Goal: Information Seeking & Learning: Learn about a topic

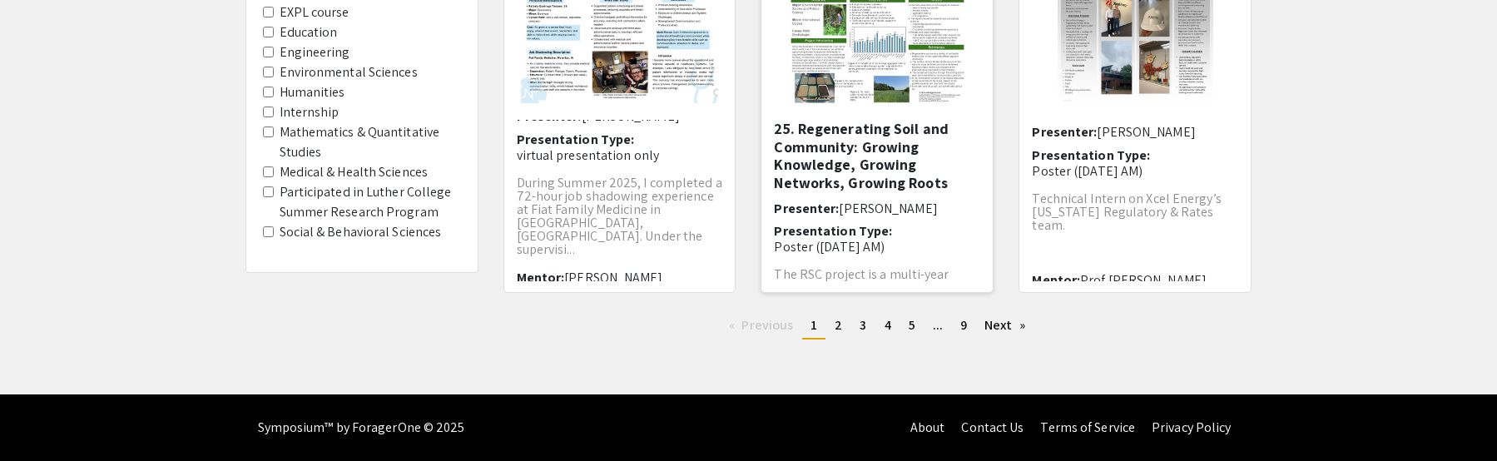
scroll to position [559, 0]
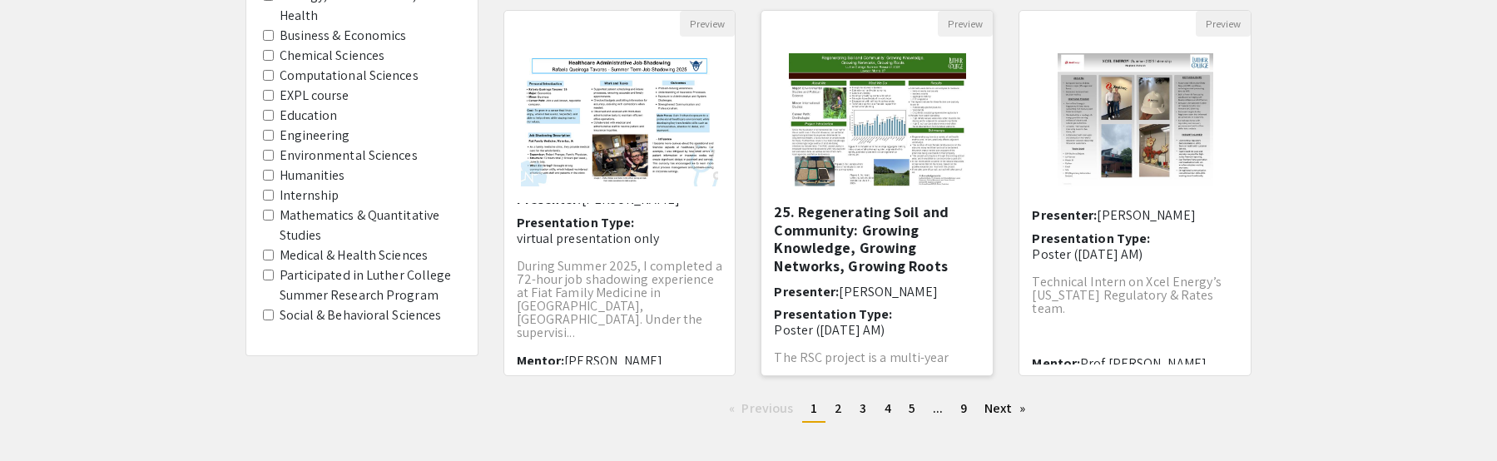
click at [864, 136] on img "Open Presentation <p>25. Regenerating Soil and Community: Growing Knowledge, Gr…" at bounding box center [877, 120] width 210 height 166
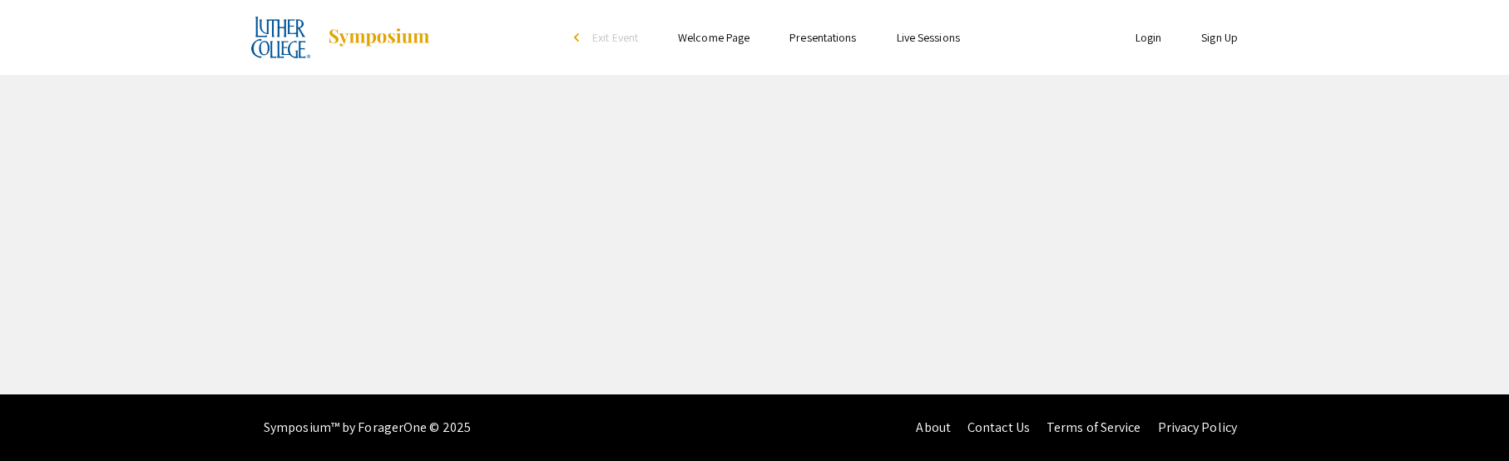
click at [864, 138] on div "Skip navigation arrow_back_ios Exit Event Welcome Page Presentations Live Sessi…" at bounding box center [754, 197] width 1509 height 394
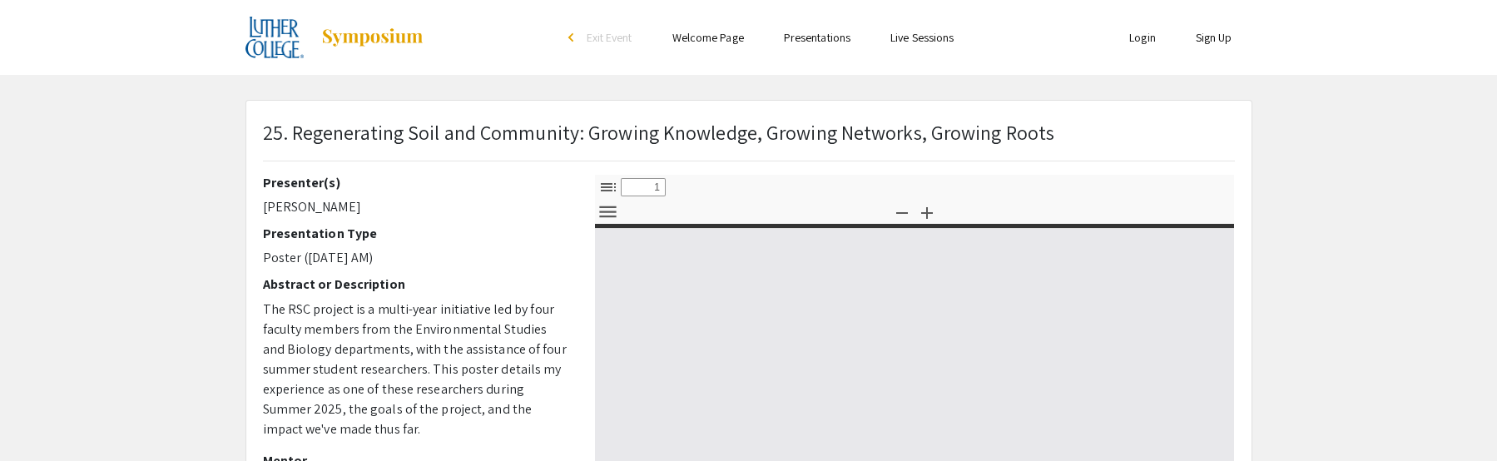
select select "custom"
type input "0"
select select "custom"
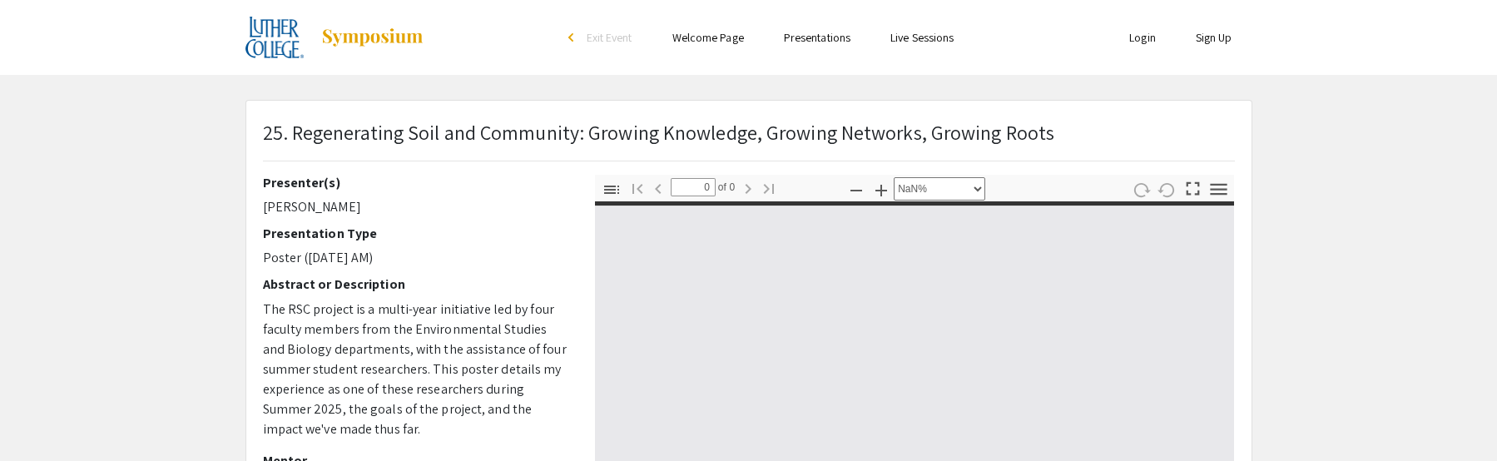
type input "1"
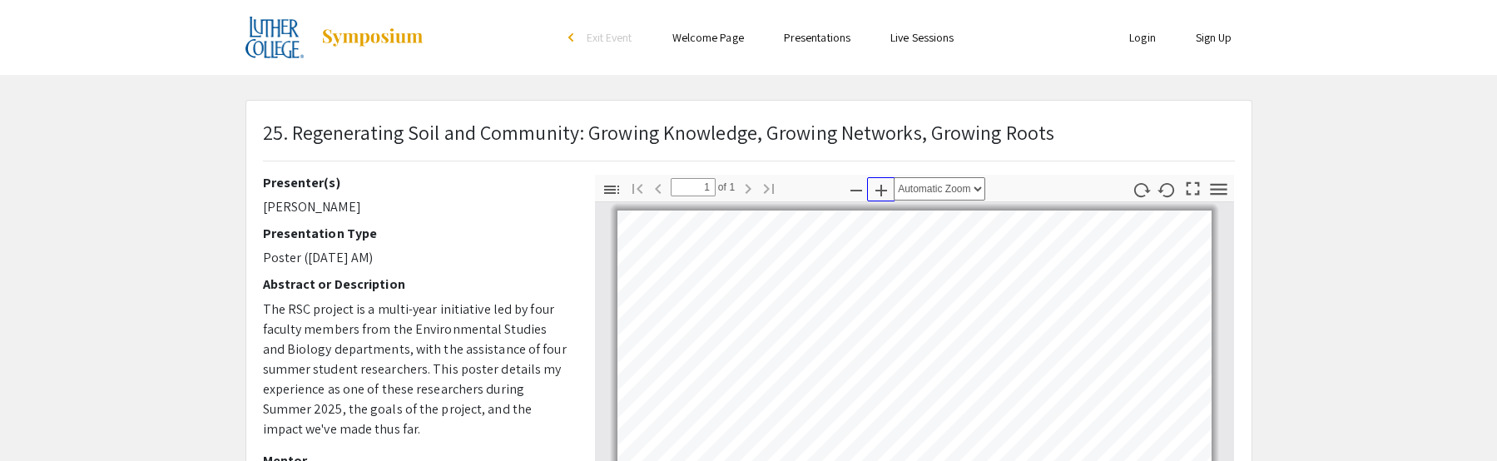
click at [880, 190] on icon "button" at bounding box center [881, 191] width 12 height 12
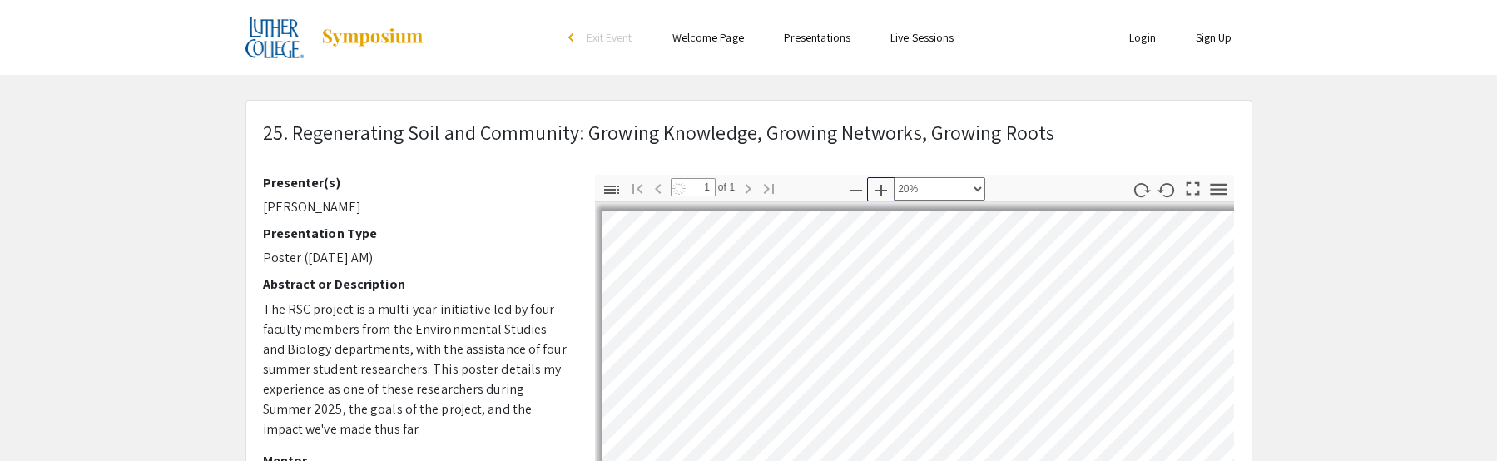
click at [880, 190] on icon "button" at bounding box center [881, 191] width 12 height 12
select select "custom"
